Goal: Download file/media

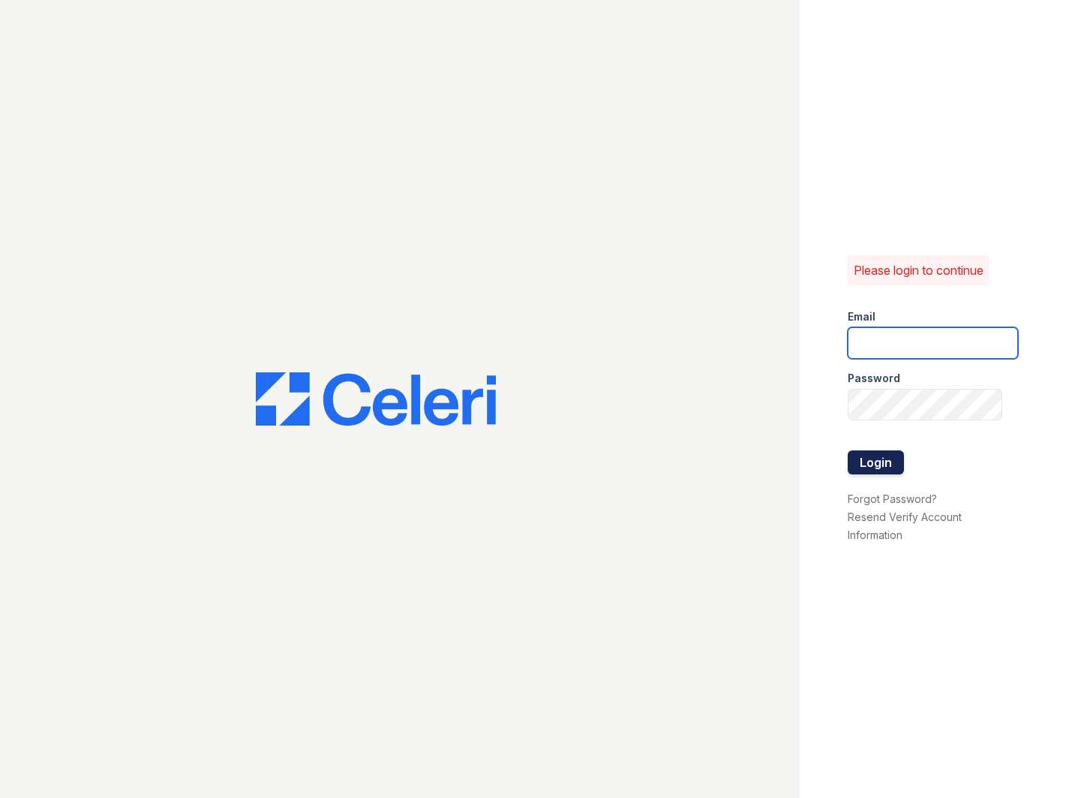
type input "serena@av1m.com"
click at [879, 453] on button "Login" at bounding box center [876, 462] width 56 height 24
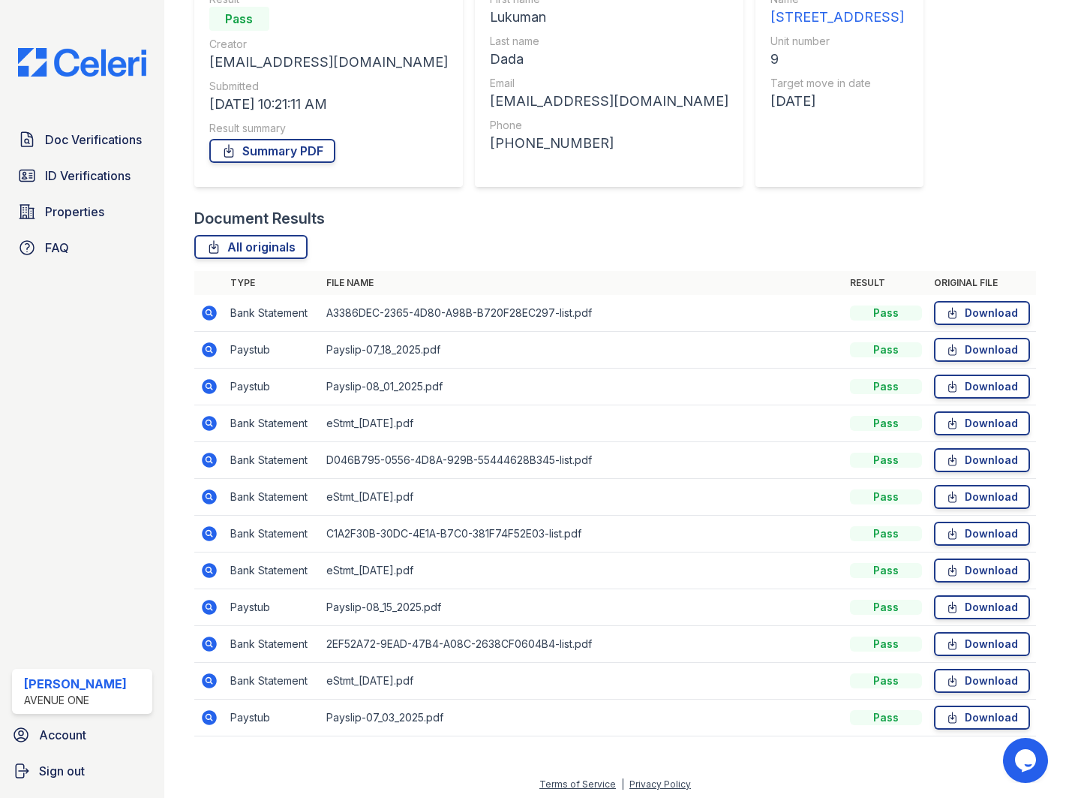
scroll to position [199, 0]
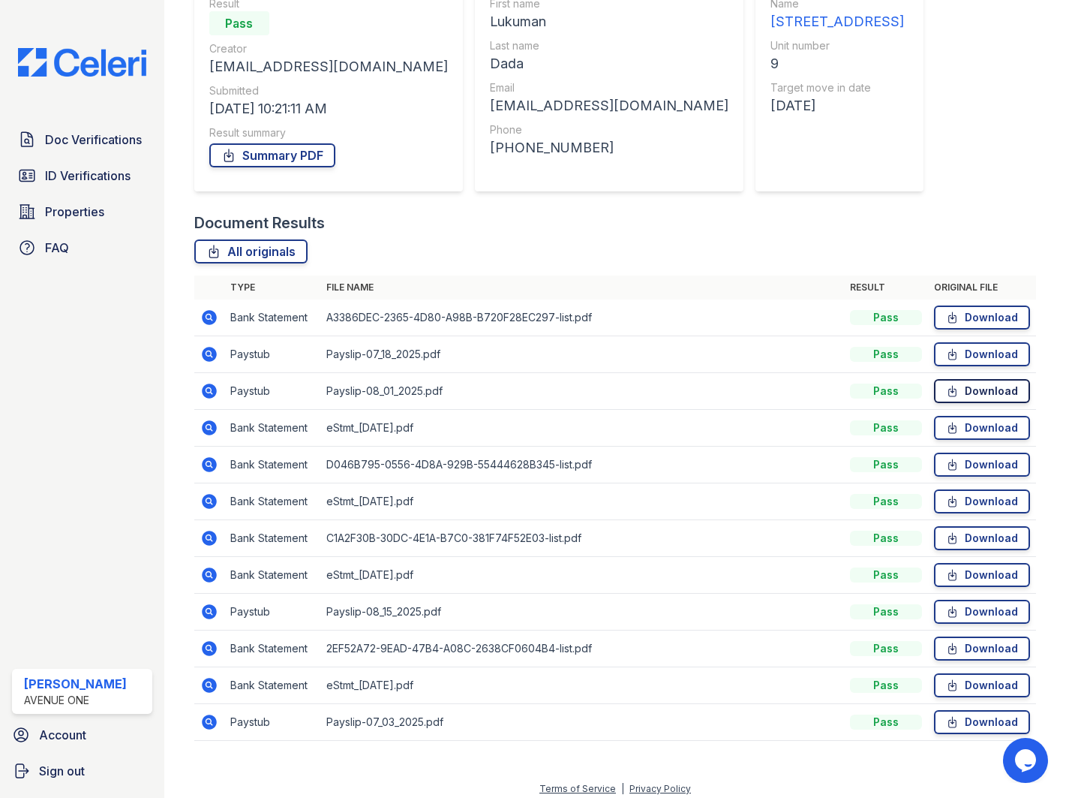
click at [981, 390] on link "Download" at bounding box center [982, 391] width 96 height 24
click at [973, 503] on link "Download" at bounding box center [982, 501] width 96 height 24
click at [968, 499] on link "Download" at bounding box center [982, 501] width 96 height 24
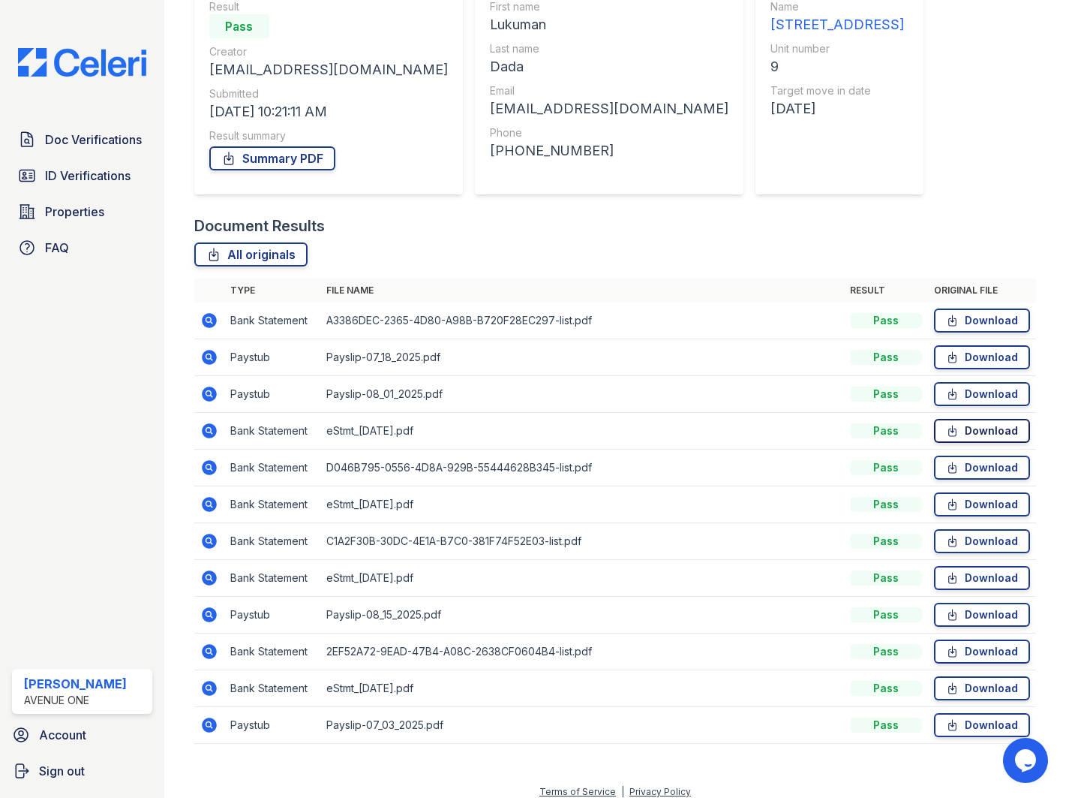
click at [980, 429] on link "Download" at bounding box center [982, 431] width 96 height 24
click at [271, 257] on link "All originals" at bounding box center [250, 254] width 113 height 24
click at [286, 155] on link "Summary PDF" at bounding box center [272, 158] width 126 height 24
click at [76, 143] on span "Doc Verifications" at bounding box center [93, 140] width 97 height 18
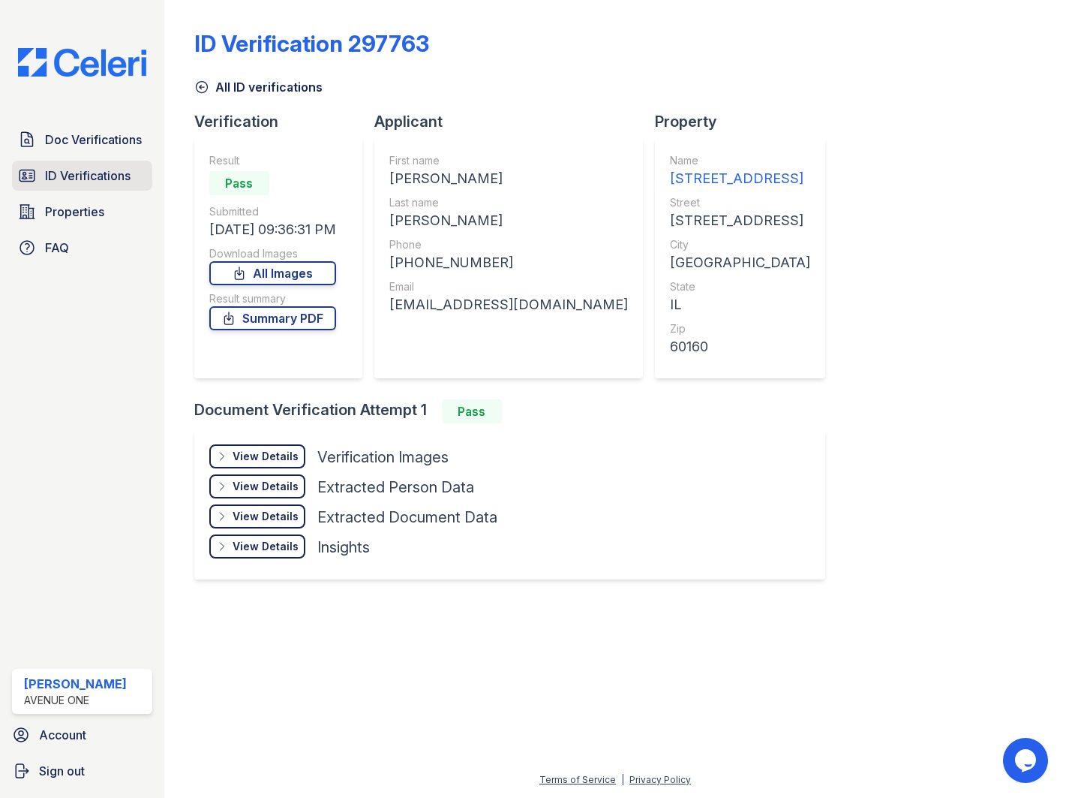
click at [86, 175] on span "ID Verifications" at bounding box center [88, 176] width 86 height 18
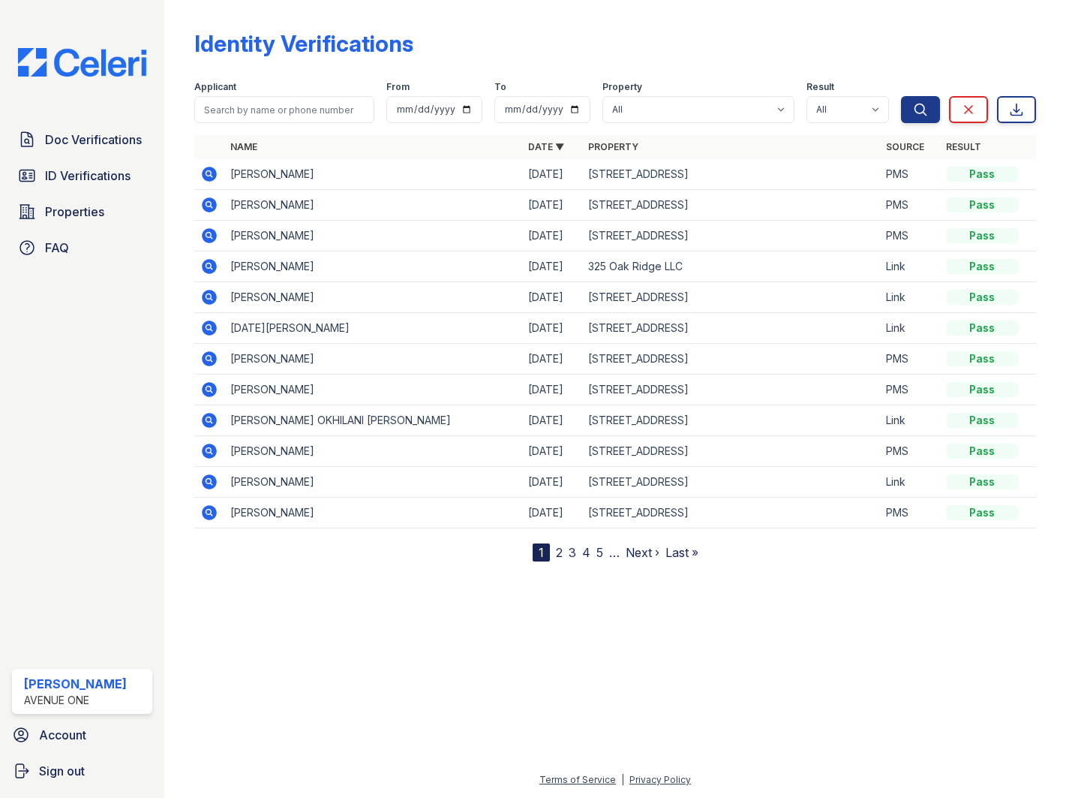
click at [208, 177] on icon at bounding box center [209, 174] width 15 height 15
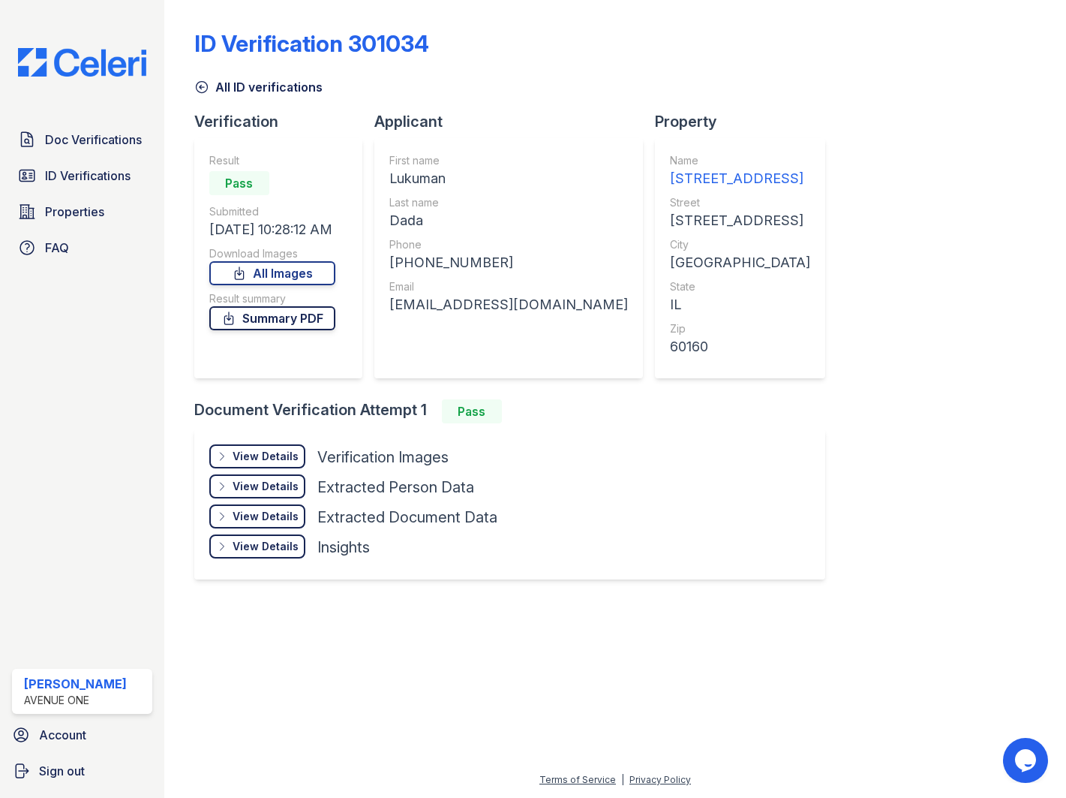
click at [326, 321] on link "Summary PDF" at bounding box center [272, 318] width 126 height 24
click at [321, 272] on link "All Images" at bounding box center [272, 273] width 126 height 24
